Goal: Navigation & Orientation: Find specific page/section

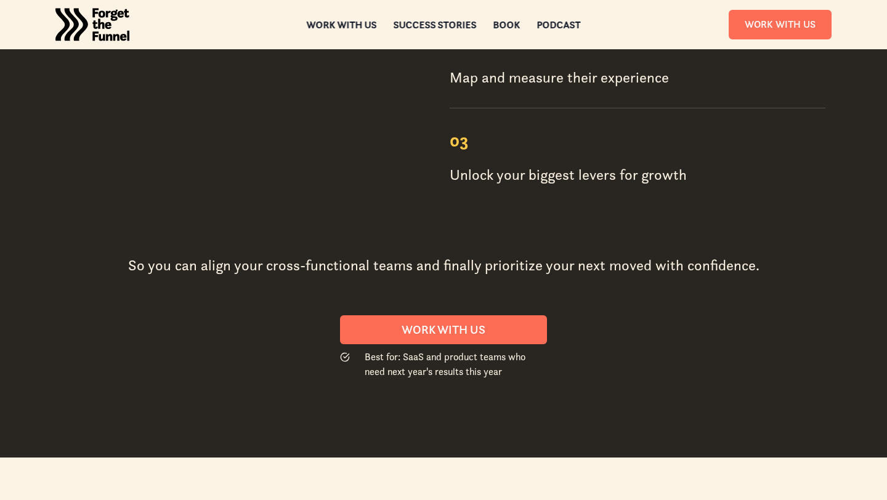
scroll to position [1740, 0]
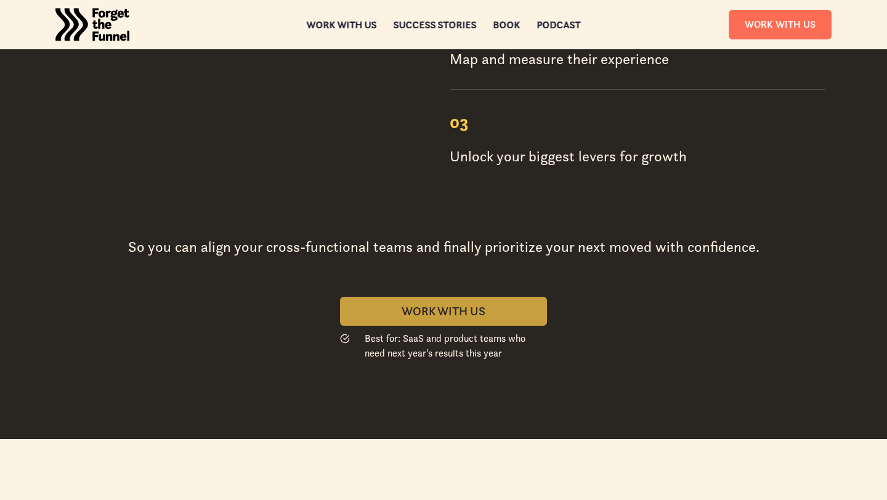
click at [492, 304] on div "Work With us" at bounding box center [443, 311] width 177 height 14
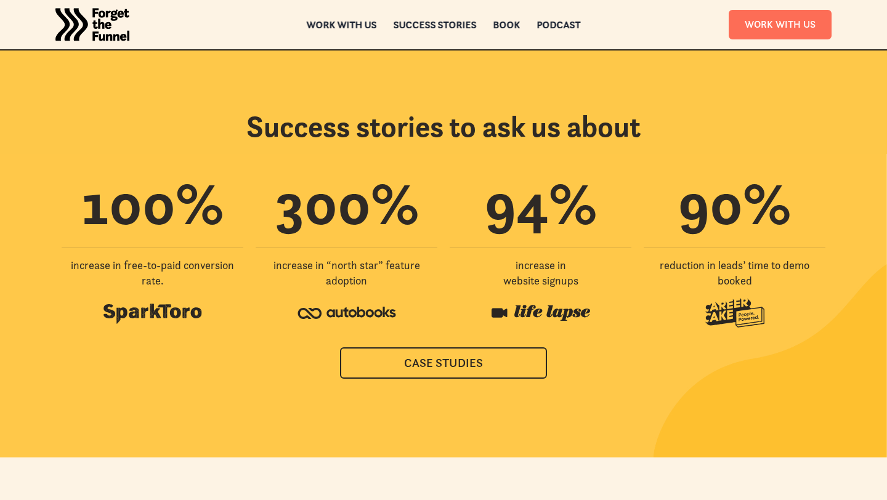
scroll to position [5003, 0]
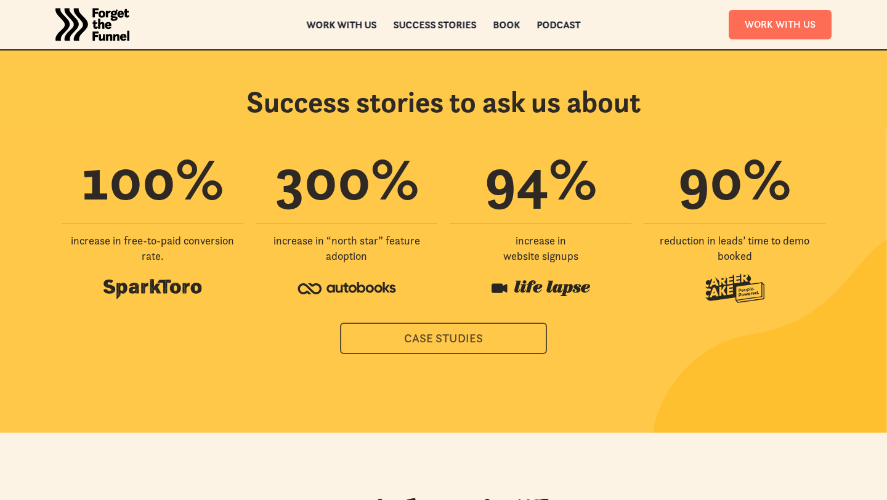
click at [493, 331] on div "Case Studies" at bounding box center [443, 338] width 175 height 14
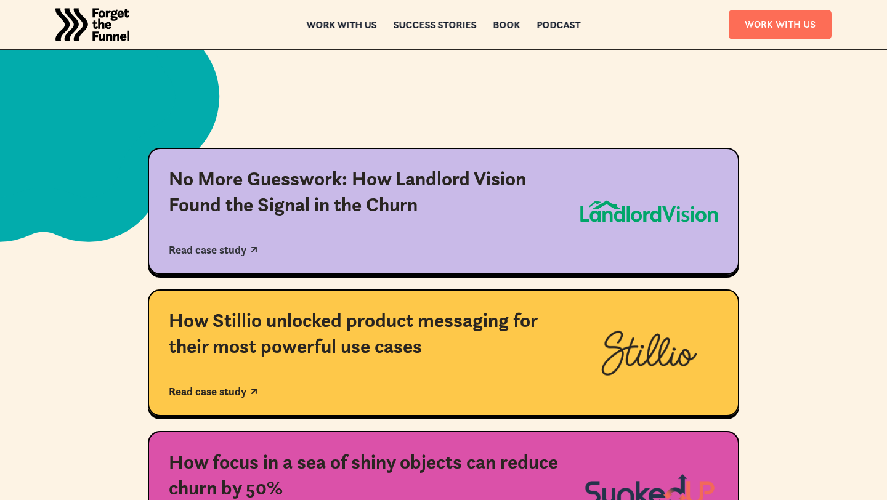
scroll to position [213, 0]
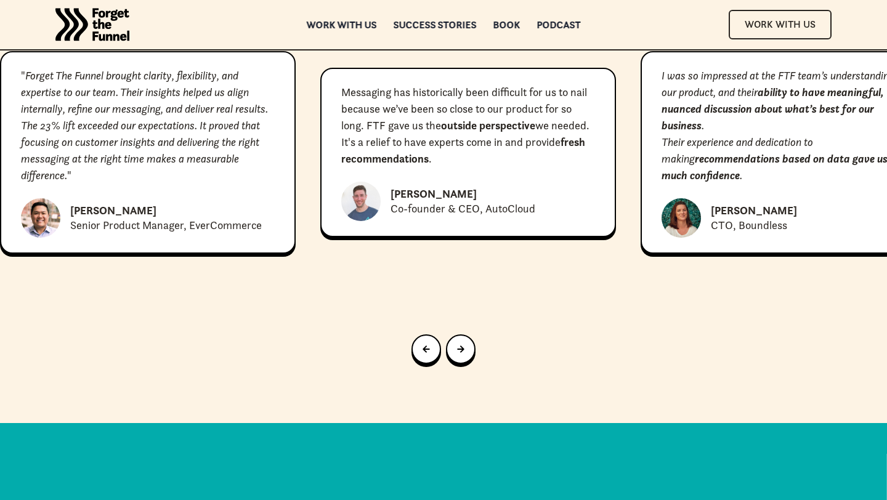
scroll to position [5742, 0]
